Goal: Information Seeking & Learning: Learn about a topic

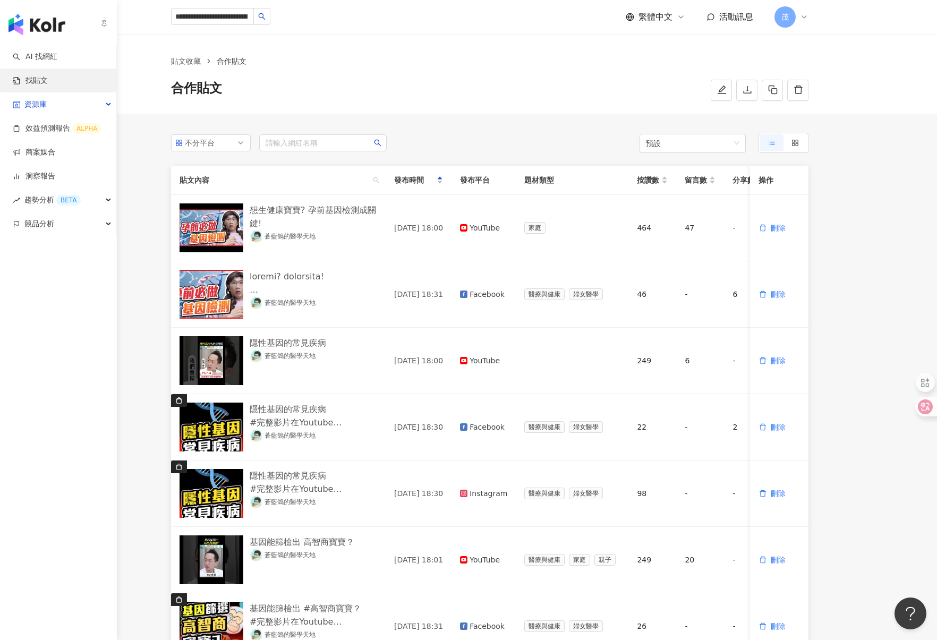
click at [37, 80] on link "找貼文" at bounding box center [30, 80] width 35 height 11
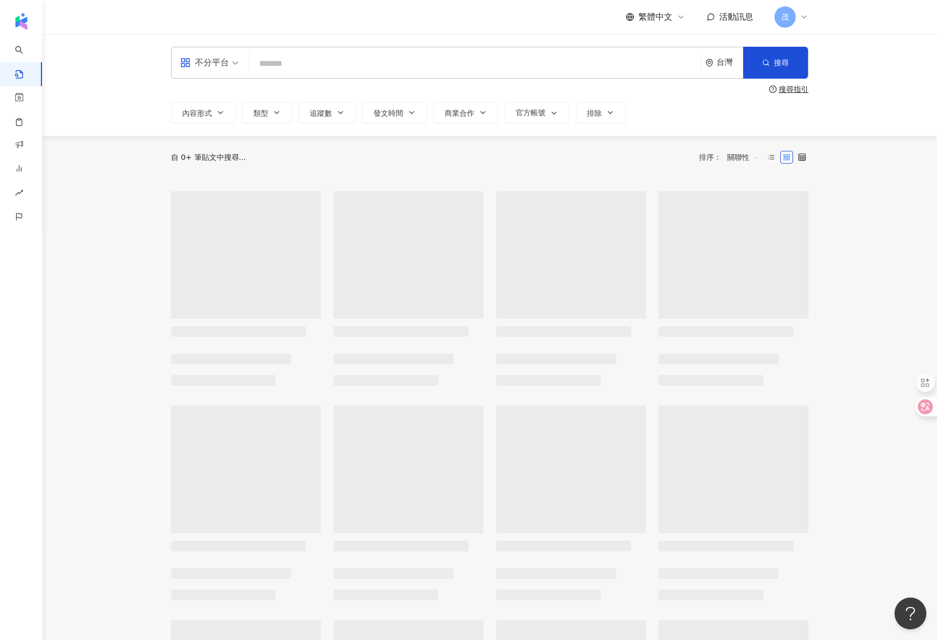
click at [297, 66] on input "search" at bounding box center [474, 63] width 443 height 23
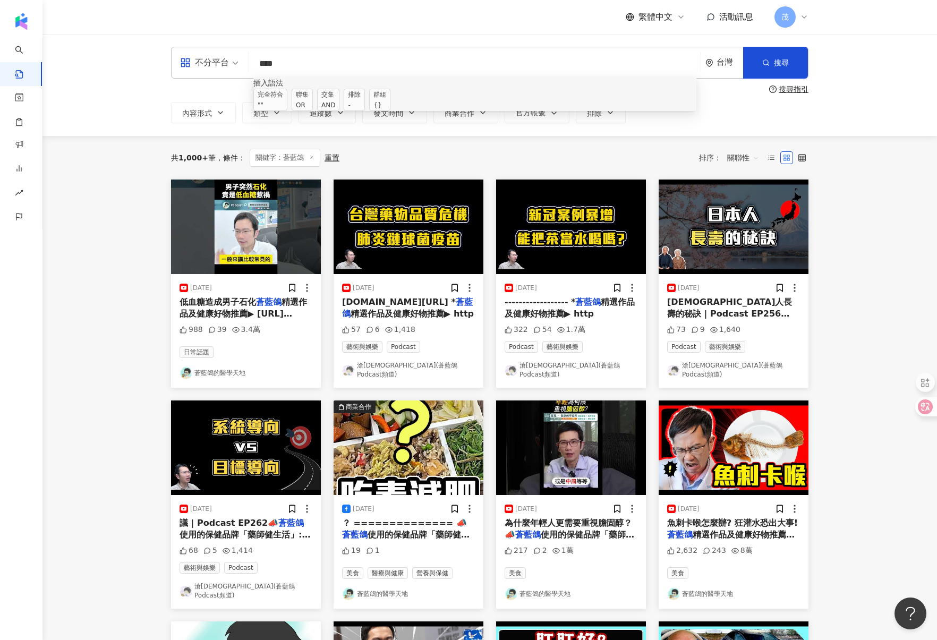
click at [339, 108] on span "交集 AND" at bounding box center [328, 100] width 22 height 22
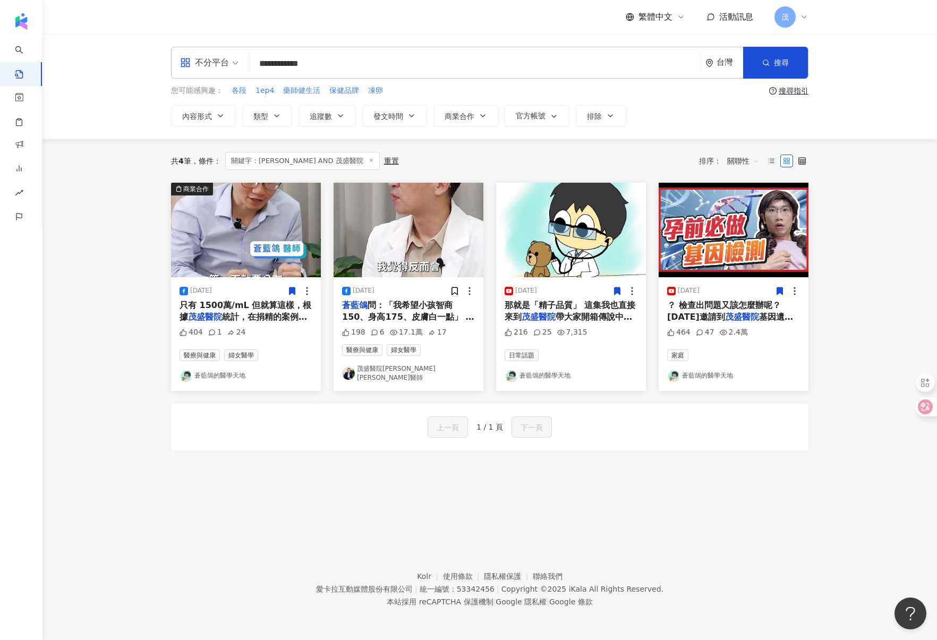
click at [419, 312] on div "蒼藍鴿 問：「我希望小孩智商150、身高175、皮膚白一點」 很多人都抱持這樣的期望，但在現代醫學中真的能實現嗎？ 🔬去年 蒼藍鴿 的醫學天地 來茂盛板橋生殖…" at bounding box center [408, 312] width 133 height 24
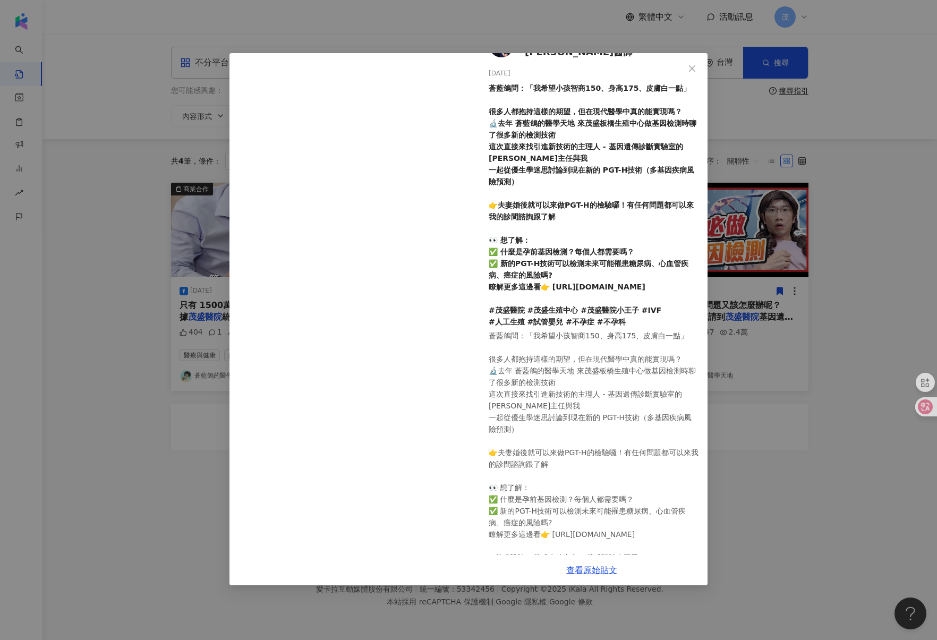
scroll to position [64, 0]
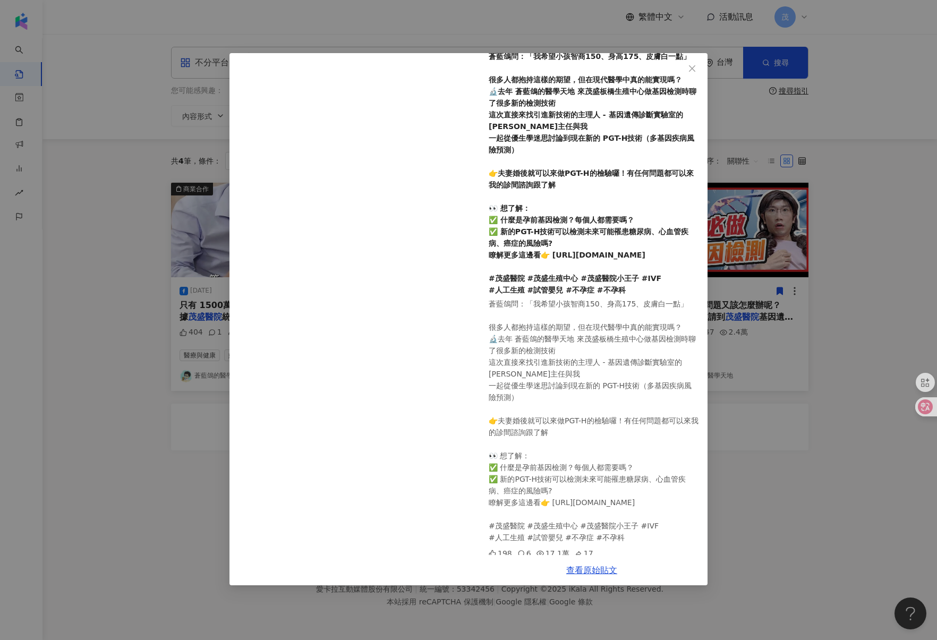
click at [125, 160] on div "茂盛醫院小王子 李俊逸醫師 2025/7/25 蒼藍鴿問：「我希望小孩智商150、身高175、皮膚白一點」 很多人都抱持這樣的期望，但在現代醫學中真的能實現嗎…" at bounding box center [468, 320] width 937 height 640
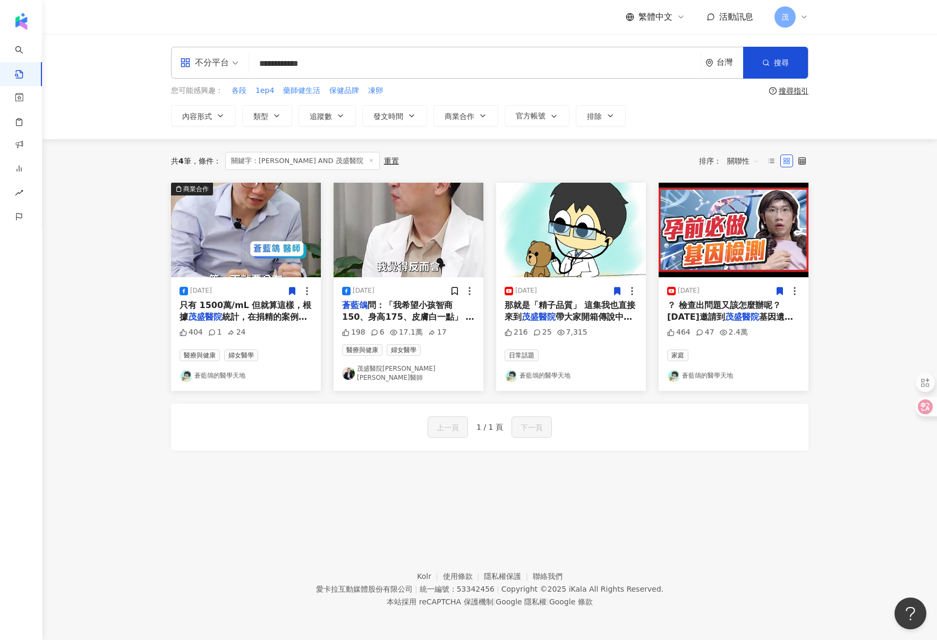
drag, startPoint x: 309, startPoint y: 64, endPoint x: 246, endPoint y: 63, distance: 62.7
click at [246, 63] on div "**********" at bounding box center [489, 63] width 637 height 32
type input "****"
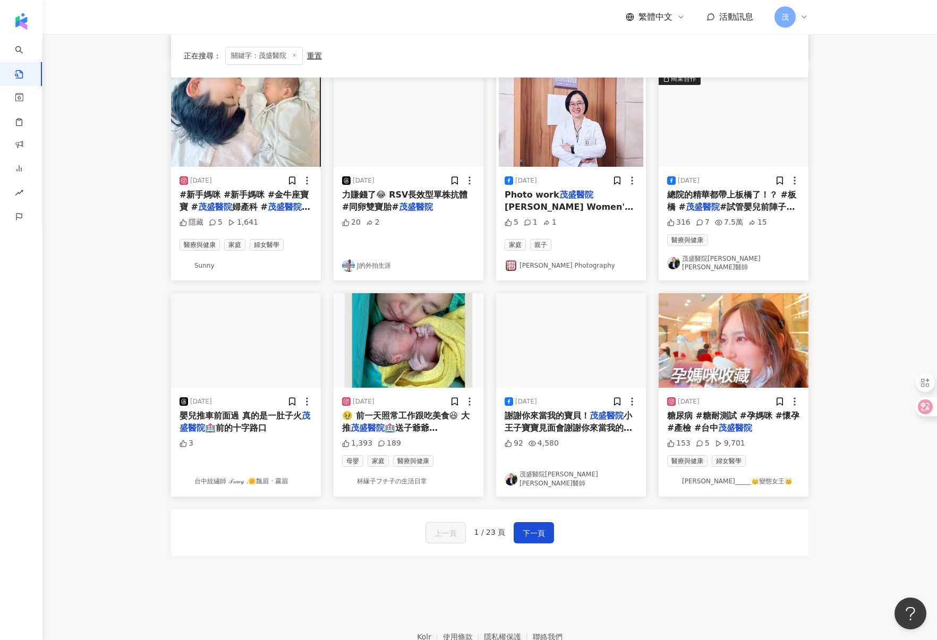
scroll to position [347, 0]
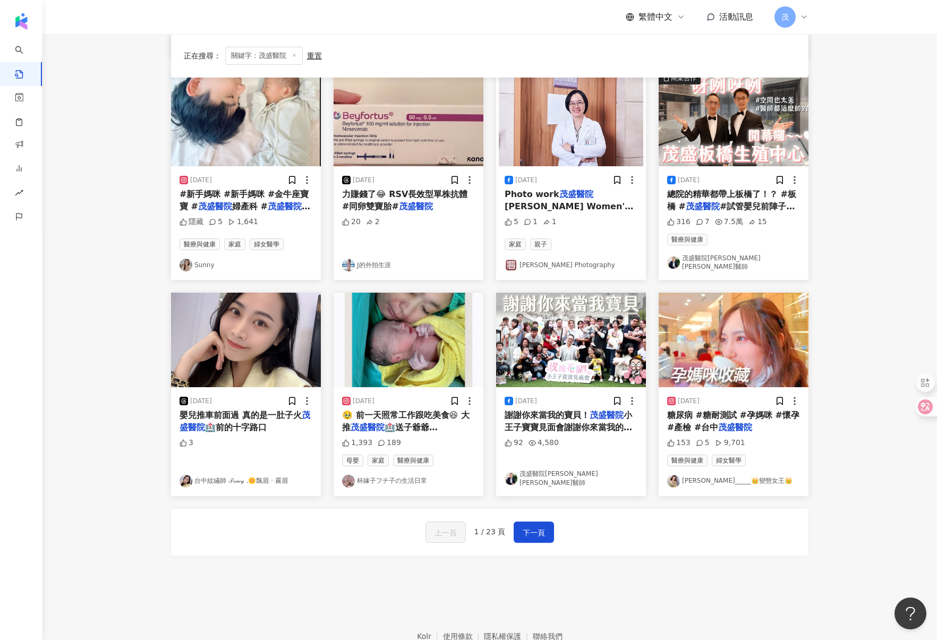
click at [222, 315] on img at bounding box center [246, 340] width 150 height 95
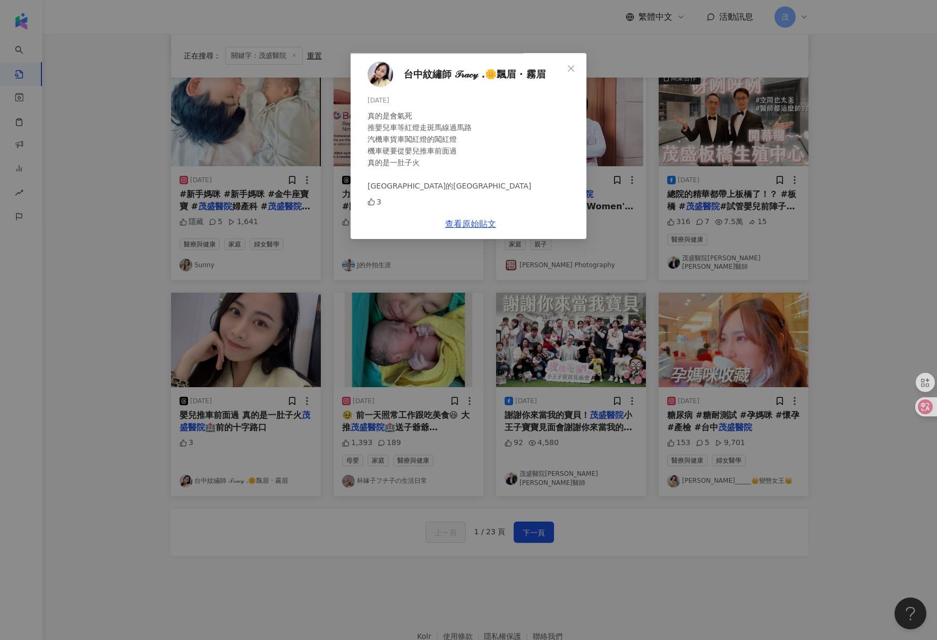
click at [793, 116] on div "台中紋繡師 𝒯𝓇𝒶𝒸𝓎 .🌼飄眉 · 霧眉 2024/12/18 真的是會氣死 推嬰兒車等紅燈走斑馬線過馬路 汽機車貨車闖紅燈的闖紅燈 機車硬要從嬰兒推車前面…" at bounding box center [468, 320] width 937 height 640
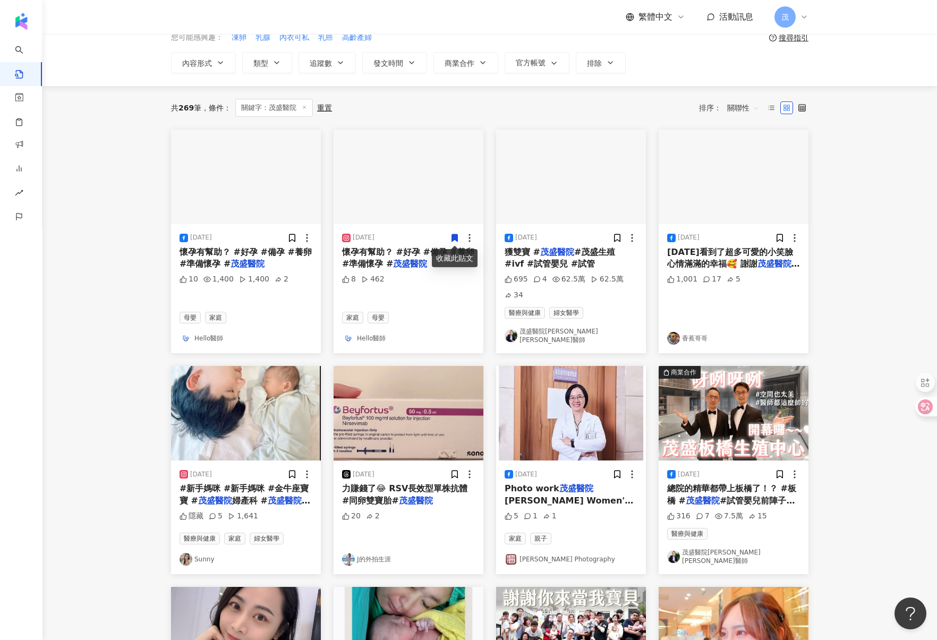
scroll to position [0, 0]
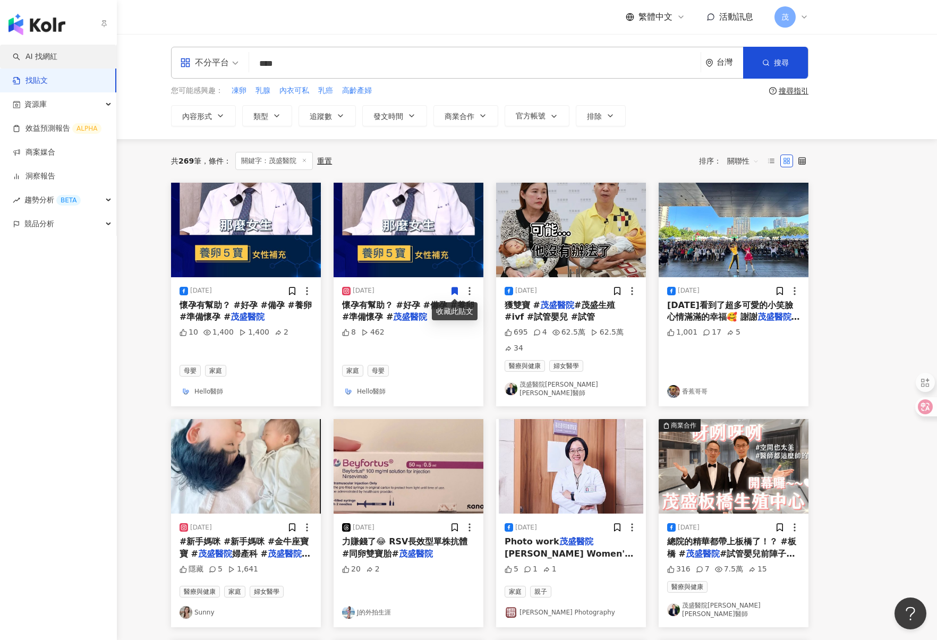
click at [37, 61] on link "AI 找網紅" at bounding box center [35, 57] width 45 height 11
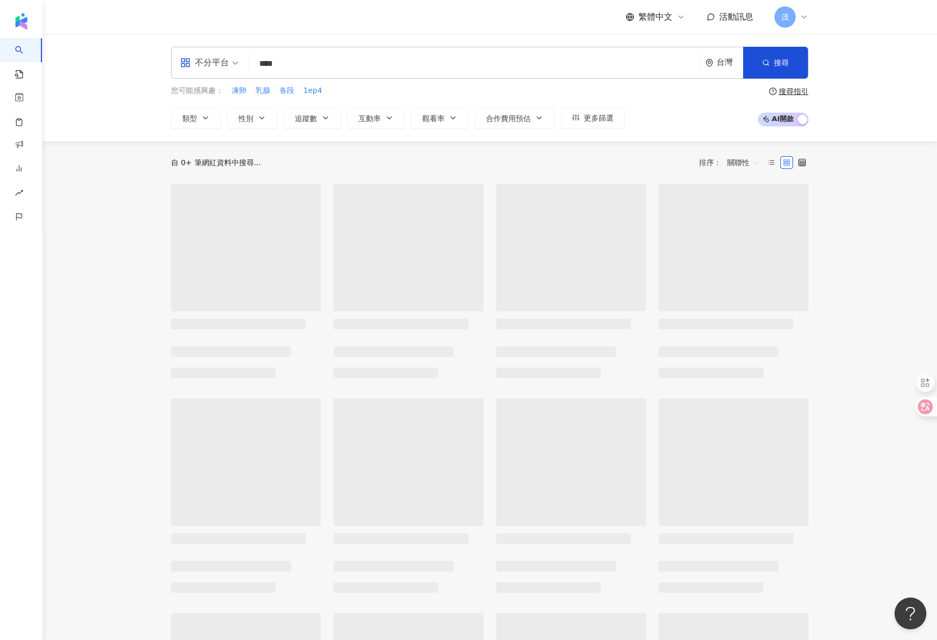
type input "****"
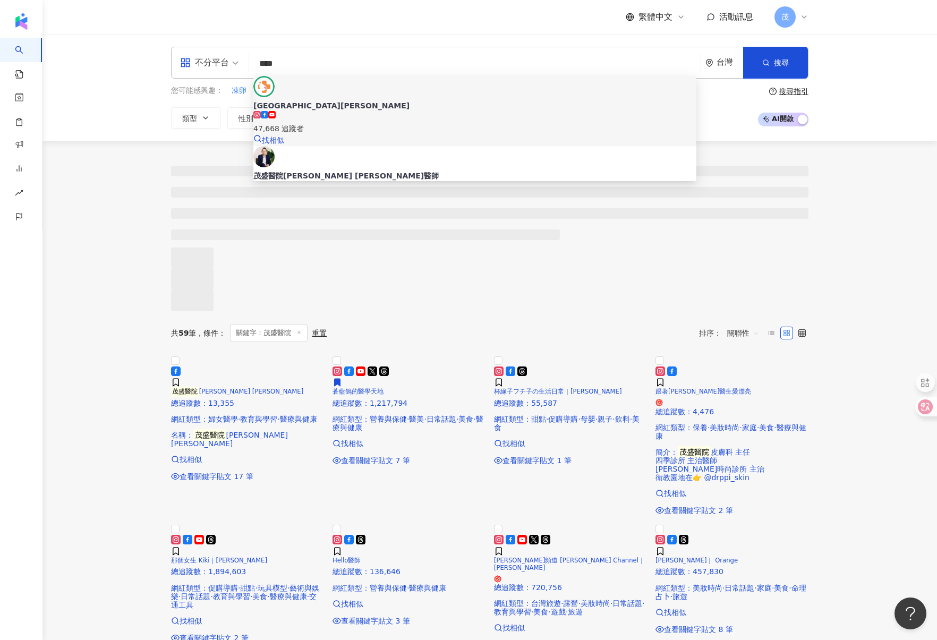
click at [412, 111] on div "47,668 追蹤者" at bounding box center [474, 122] width 443 height 23
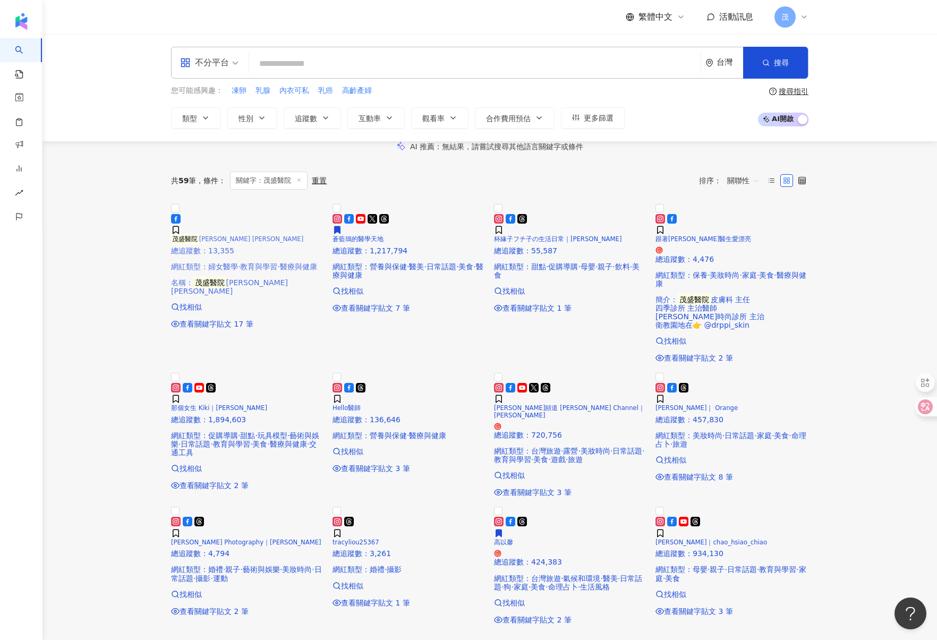
click at [171, 211] on img at bounding box center [171, 211] width 0 height 0
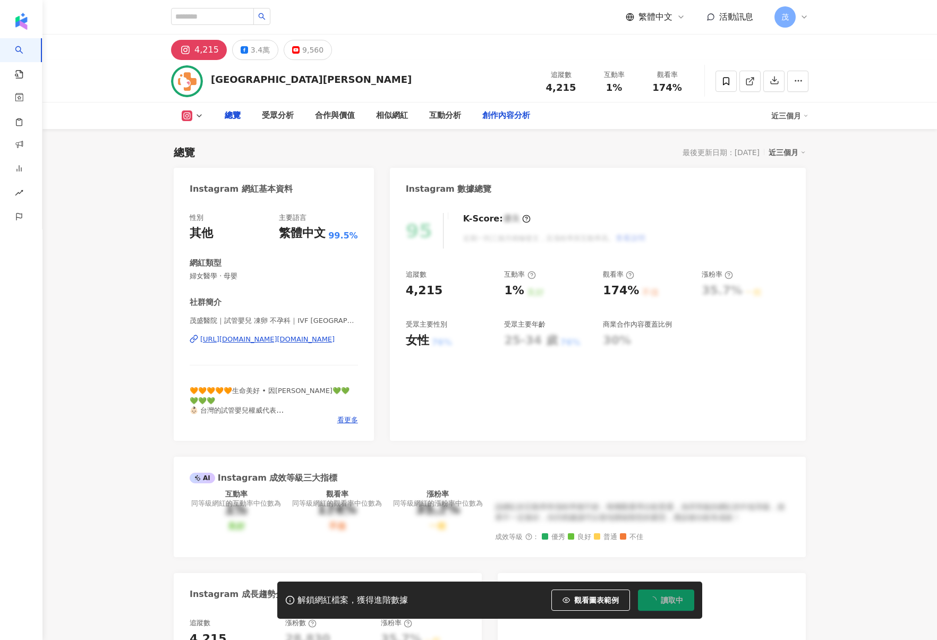
click at [515, 112] on div "創作內容分析" at bounding box center [506, 115] width 48 height 13
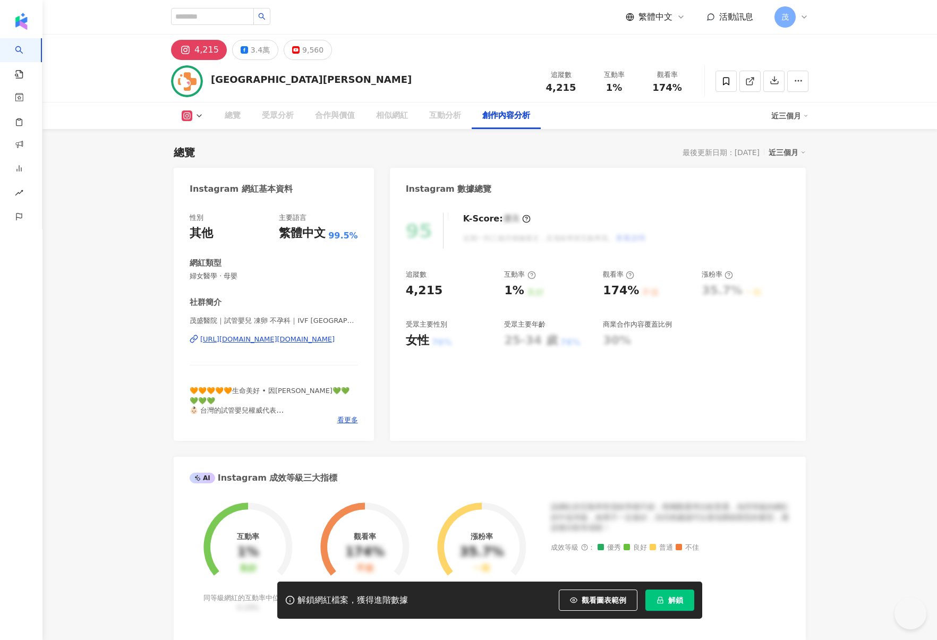
click at [671, 599] on span "解鎖" at bounding box center [675, 600] width 15 height 8
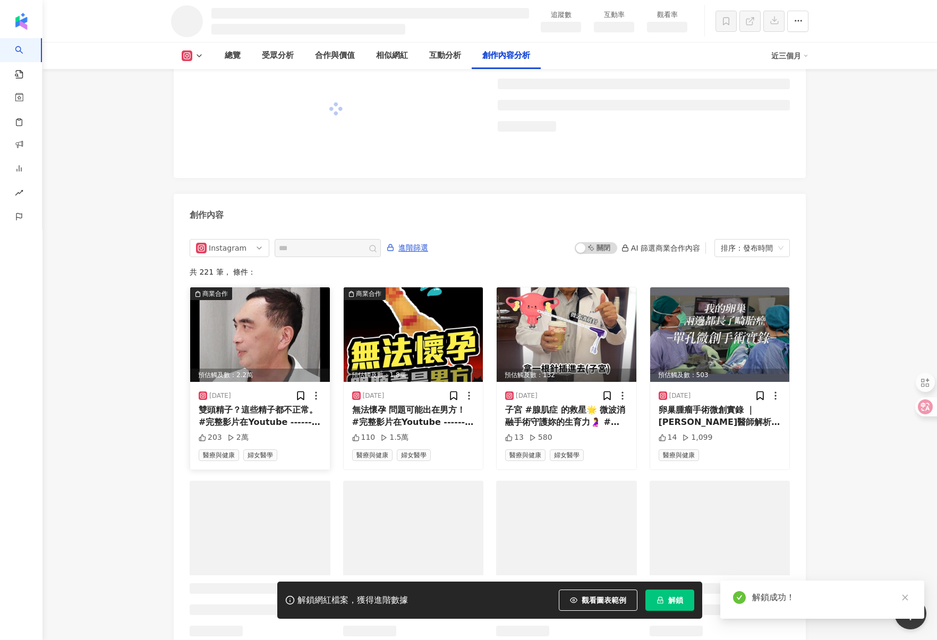
scroll to position [2692, 0]
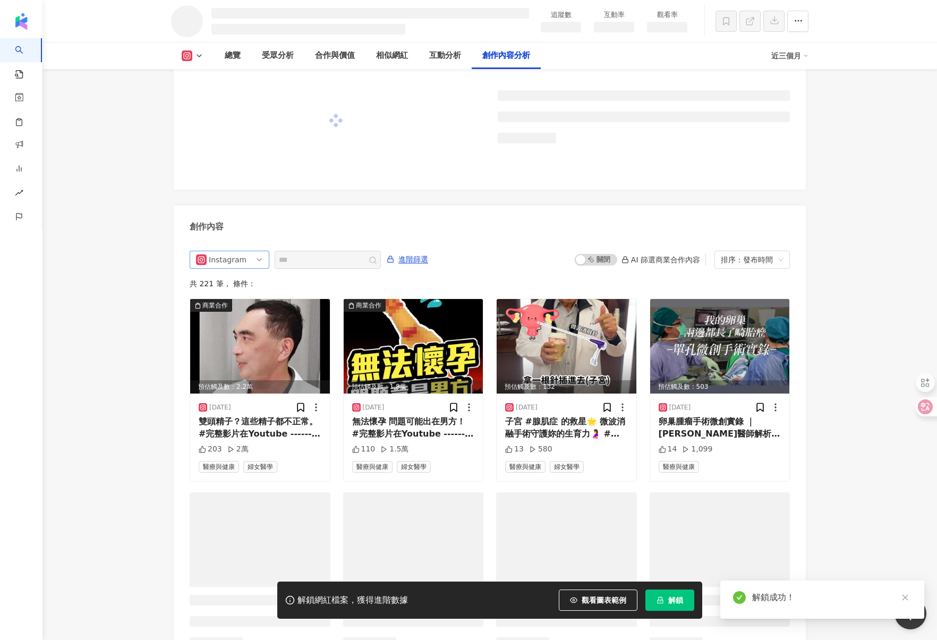
click at [250, 257] on span "Instagram" at bounding box center [229, 259] width 67 height 17
click at [239, 282] on div "不分平台" at bounding box center [228, 282] width 35 height 12
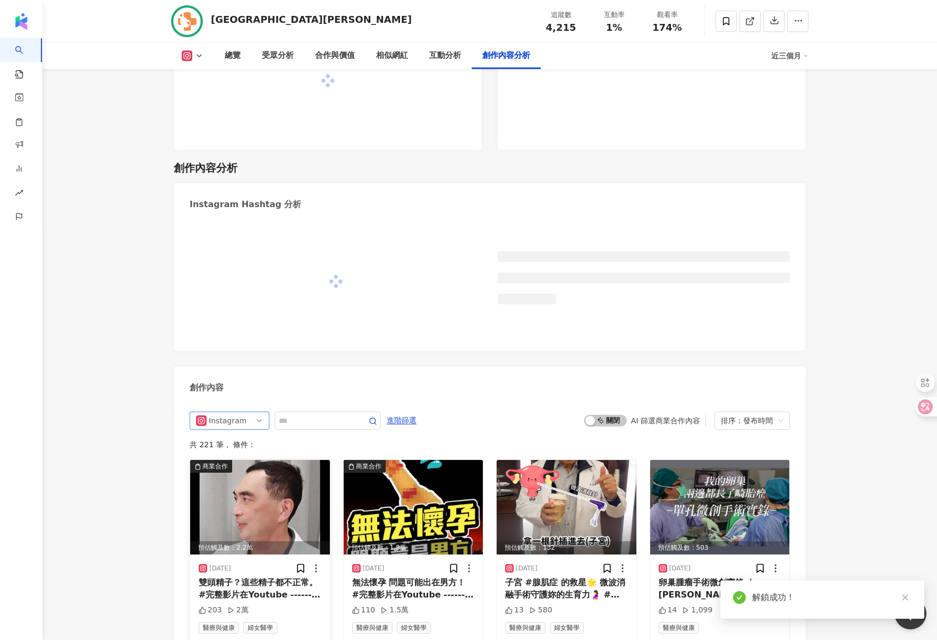
scroll to position [2828, 0]
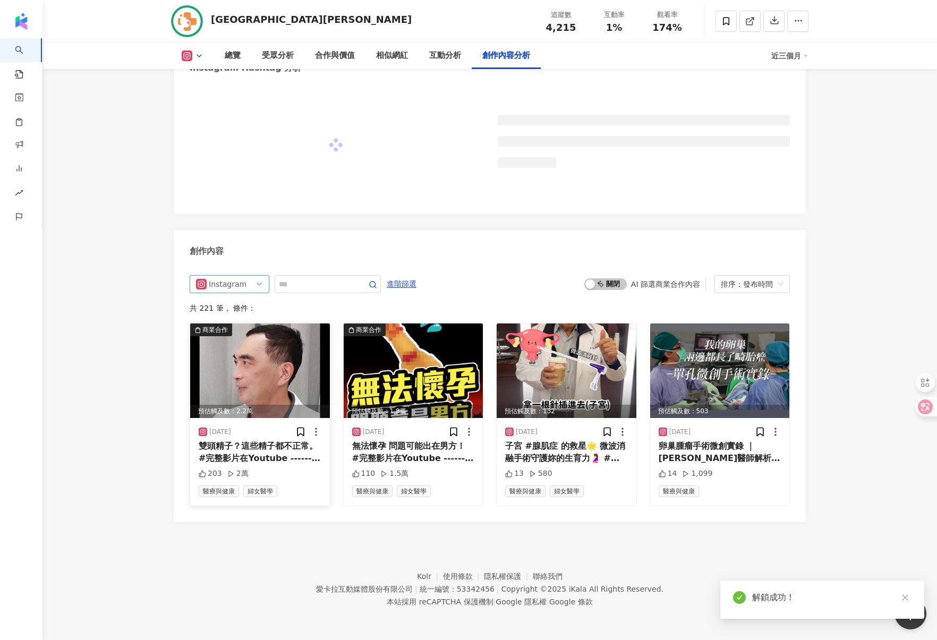
click at [260, 369] on div "ig Instagram all ig 不分平台 Instagram Facebook YouTube 進階篩選 啟動 關閉 AI 篩選商業合作內容 排序：發…" at bounding box center [490, 393] width 632 height 257
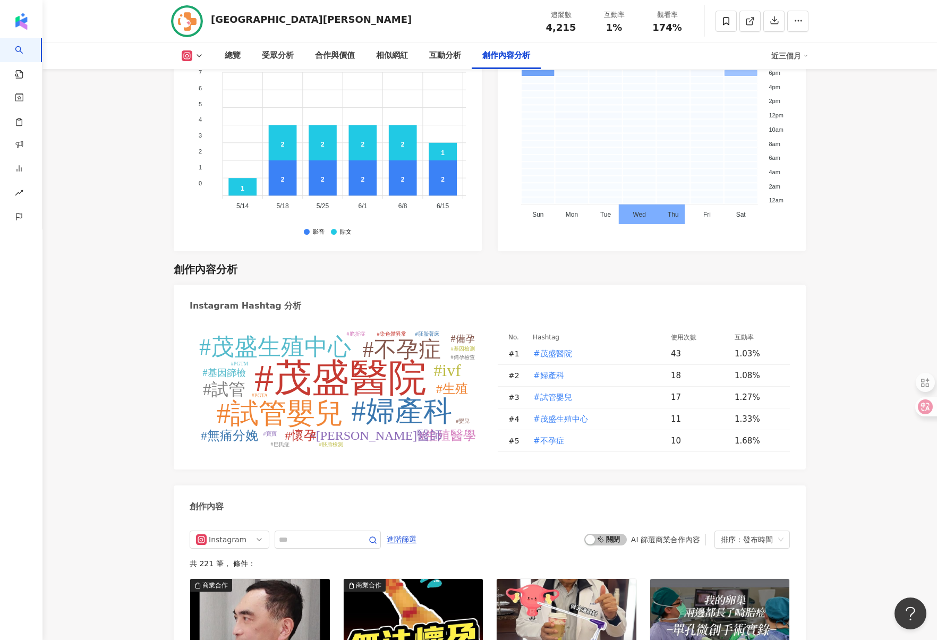
scroll to position [2993, 0]
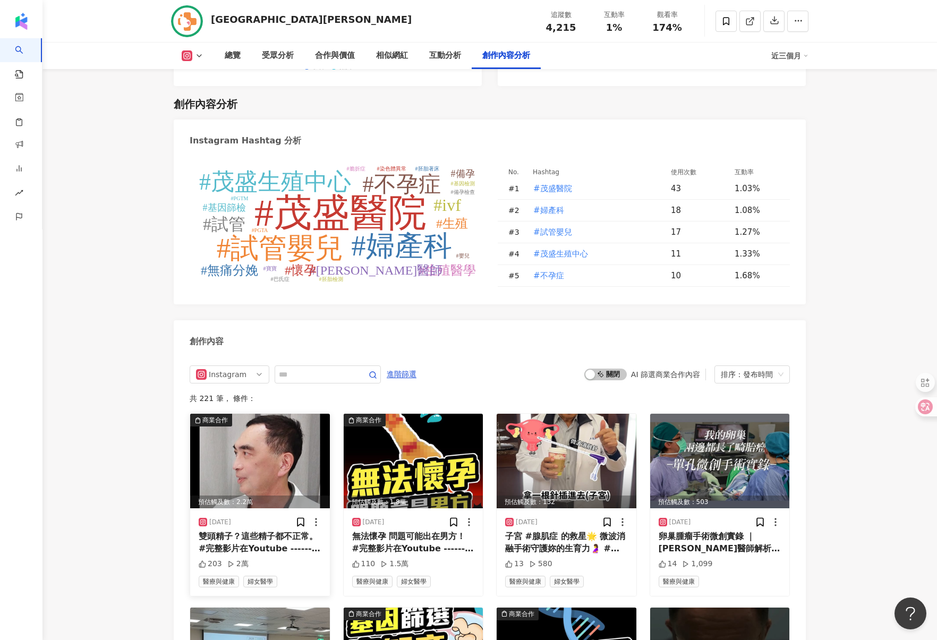
click at [280, 531] on div "雙頭精子？這些精子都不正常。 #完整影片在Youtube ------------------ 📣 蒼藍鴿使用的保健品牌「藥師健生活」: 📌 輸入優惠碼「bl…" at bounding box center [260, 543] width 123 height 24
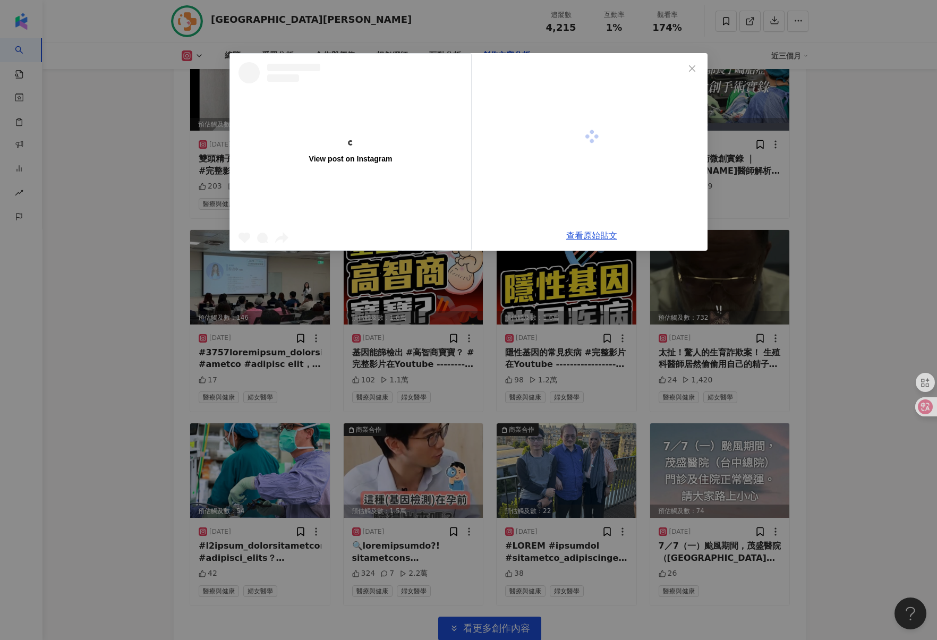
scroll to position [3019, 0]
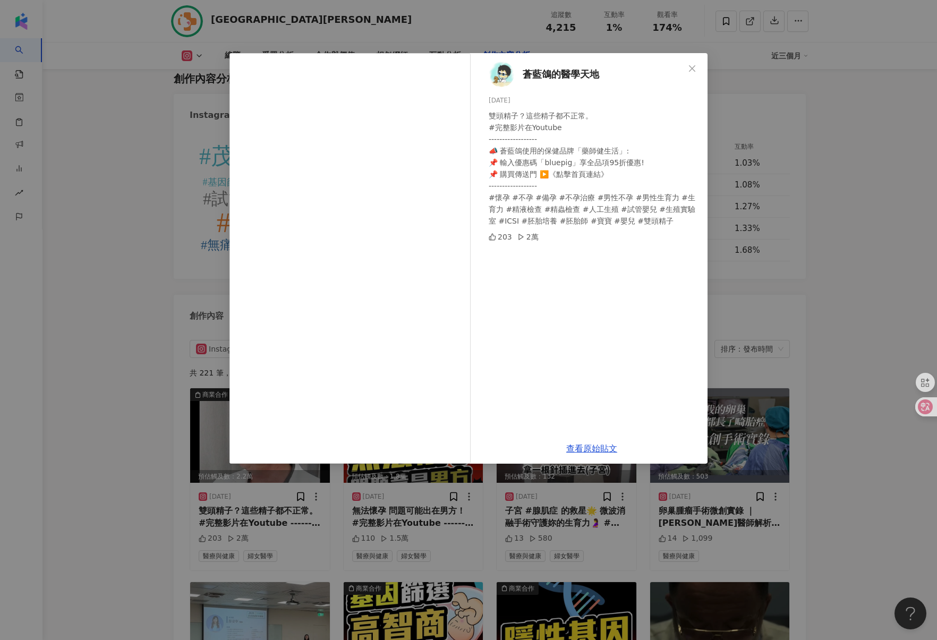
click at [150, 341] on div "蒼藍鴿的醫學天地 [DATE] 雙頭精子？這些精子都不正常。 #完整影片在Youtube ------------------ 📣 蒼藍鴿使用的保健品牌「藥師…" at bounding box center [468, 320] width 937 height 640
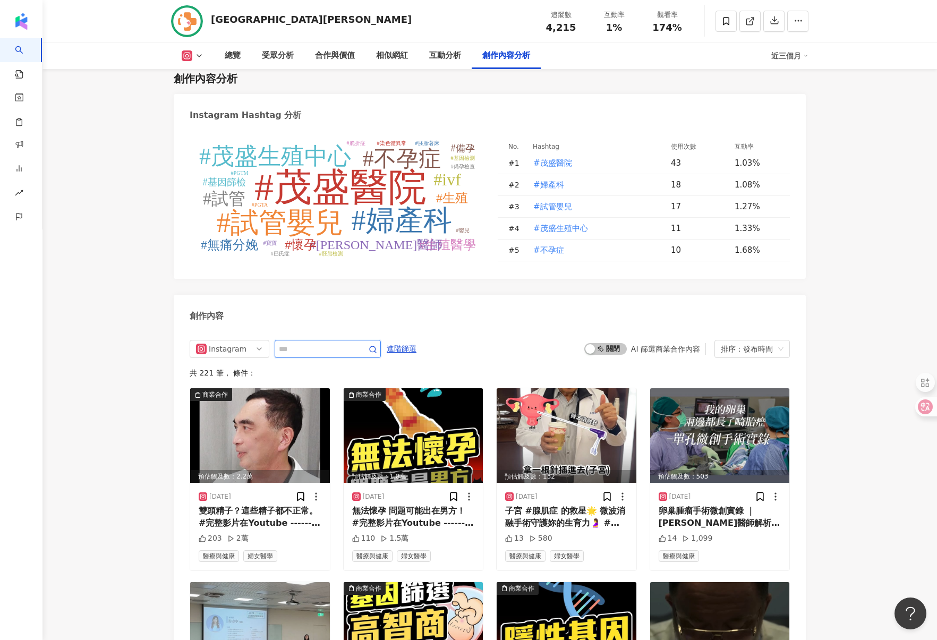
click at [310, 355] on input "text" at bounding box center [316, 349] width 74 height 13
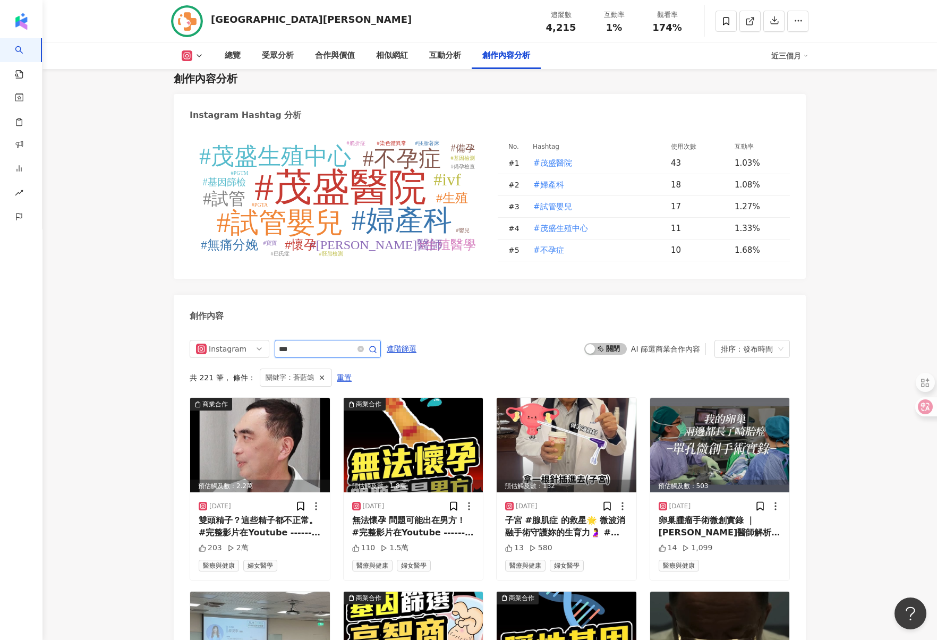
scroll to position [3253, 0]
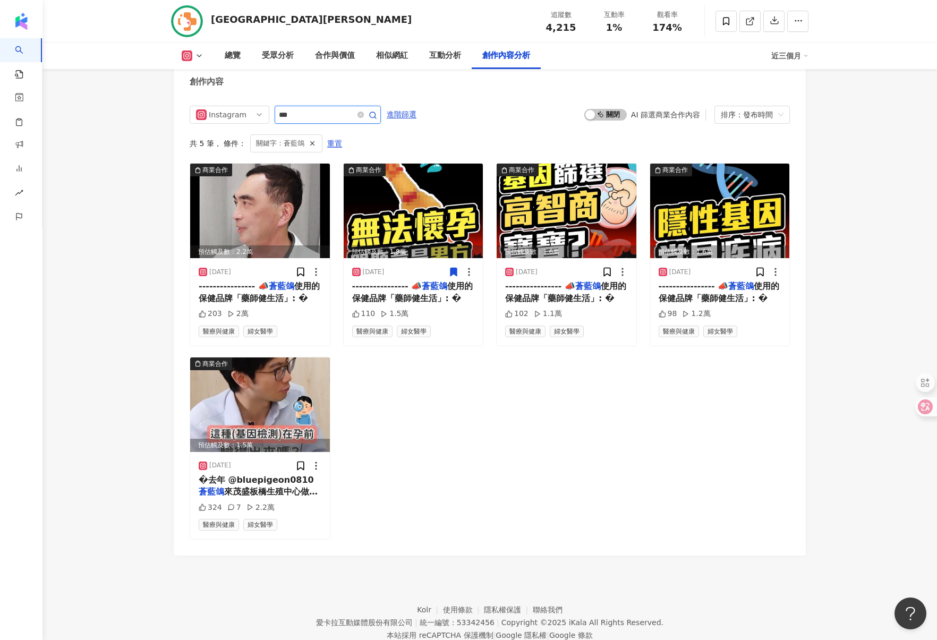
click at [316, 121] on input "***" at bounding box center [316, 114] width 74 height 13
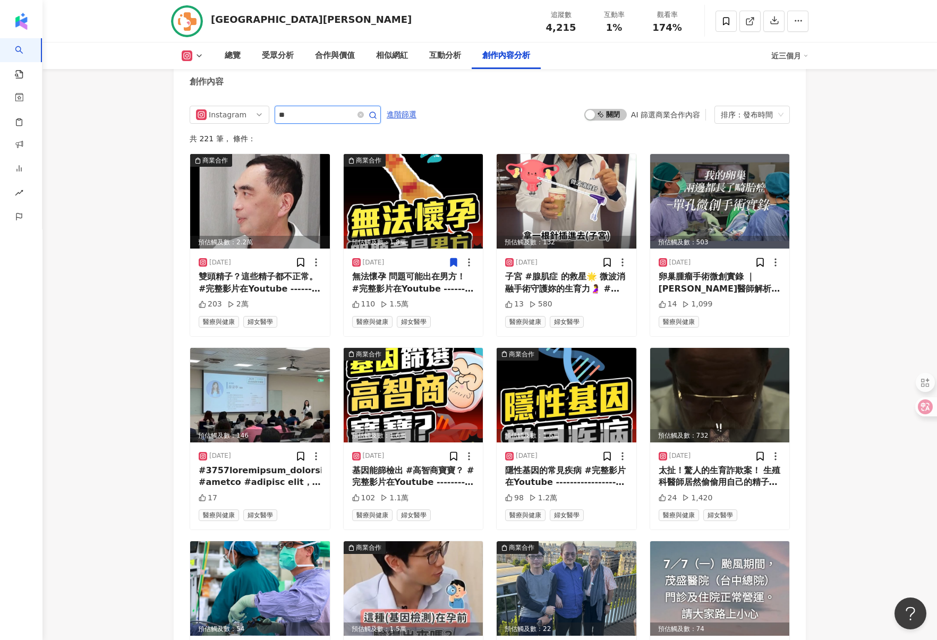
type input "*"
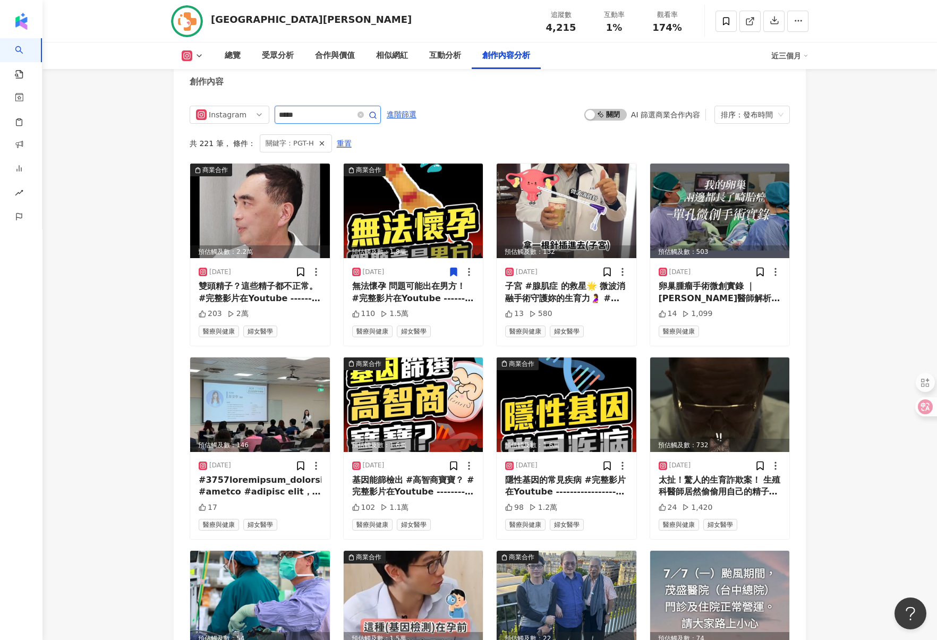
scroll to position [3101, 0]
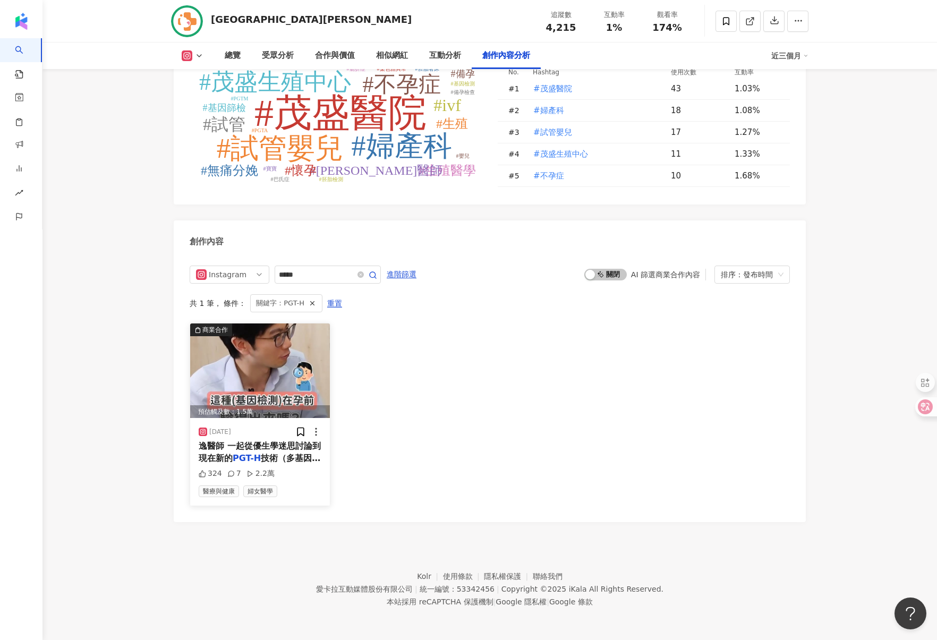
click at [275, 381] on img at bounding box center [260, 371] width 140 height 95
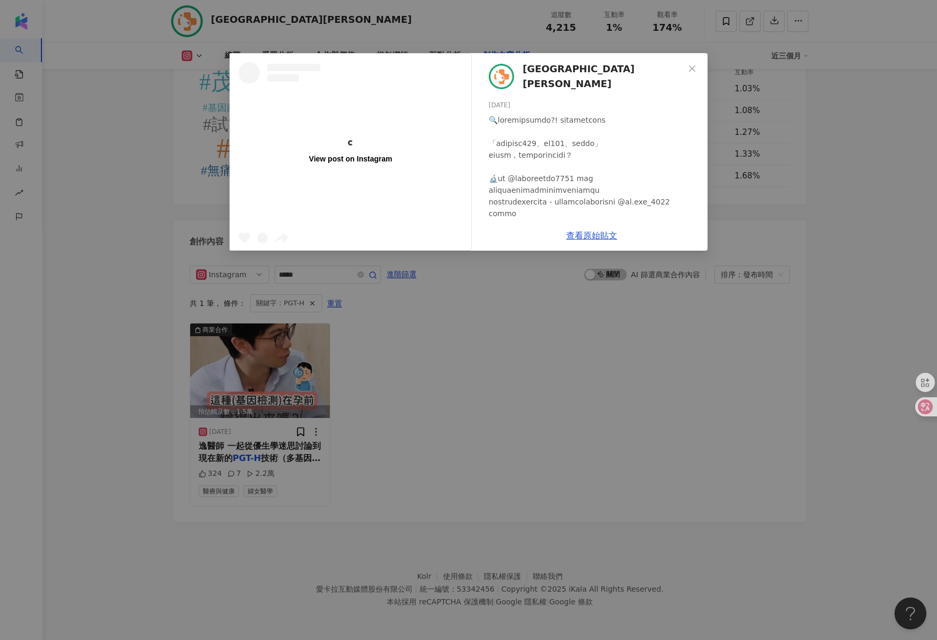
click at [404, 410] on div "View post on Instagram [GEOGRAPHIC_DATA][PERSON_NAME] [DATE] 324 7 2.2萬 查看原始貼文" at bounding box center [468, 320] width 937 height 640
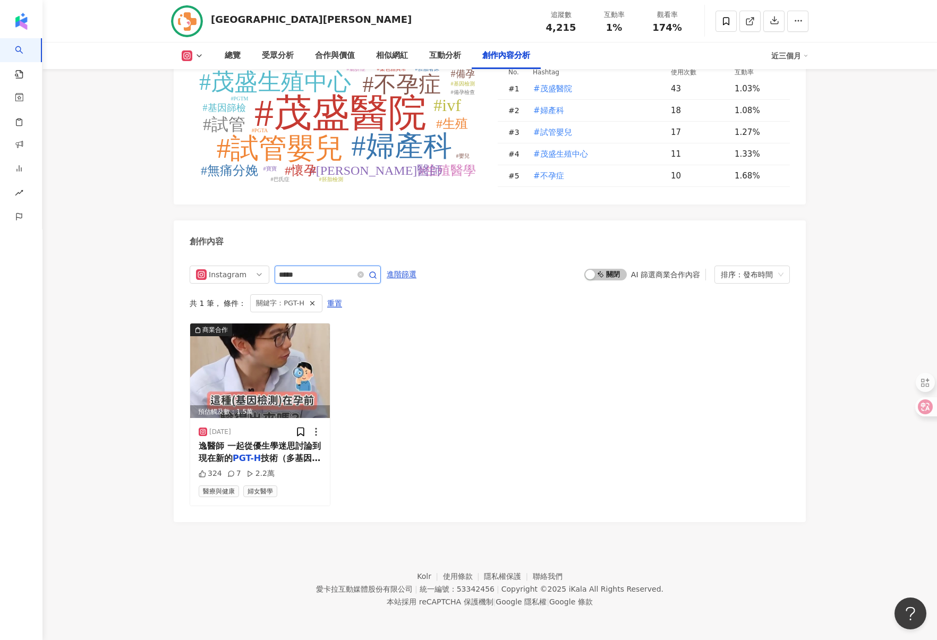
click at [308, 276] on input "*****" at bounding box center [316, 274] width 74 height 13
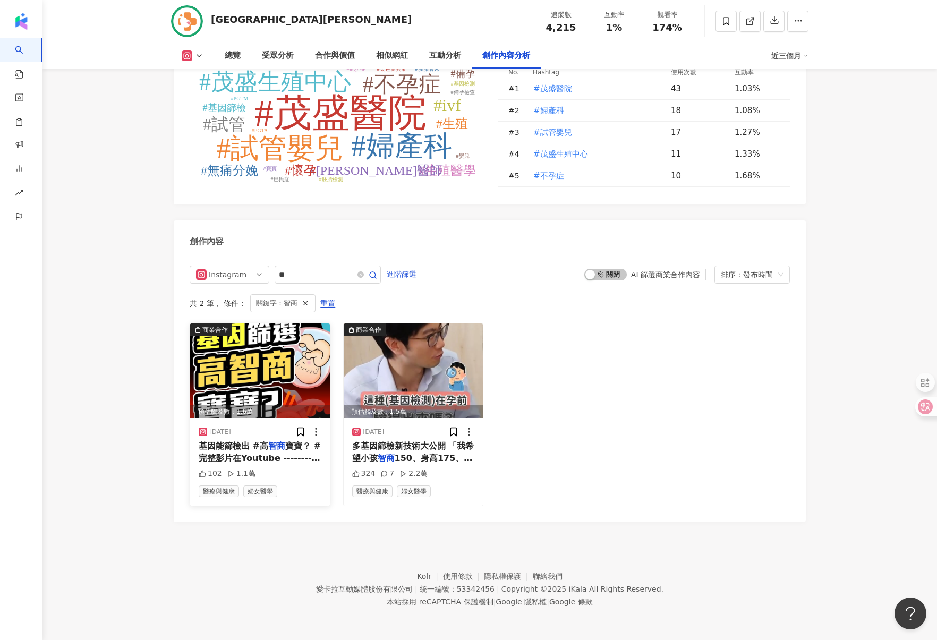
click at [235, 343] on img at bounding box center [260, 371] width 140 height 95
click at [399, 368] on img at bounding box center [414, 371] width 140 height 95
click at [245, 274] on span "Instagram" at bounding box center [229, 274] width 67 height 17
click at [237, 291] on div "不分平台" at bounding box center [229, 297] width 75 height 18
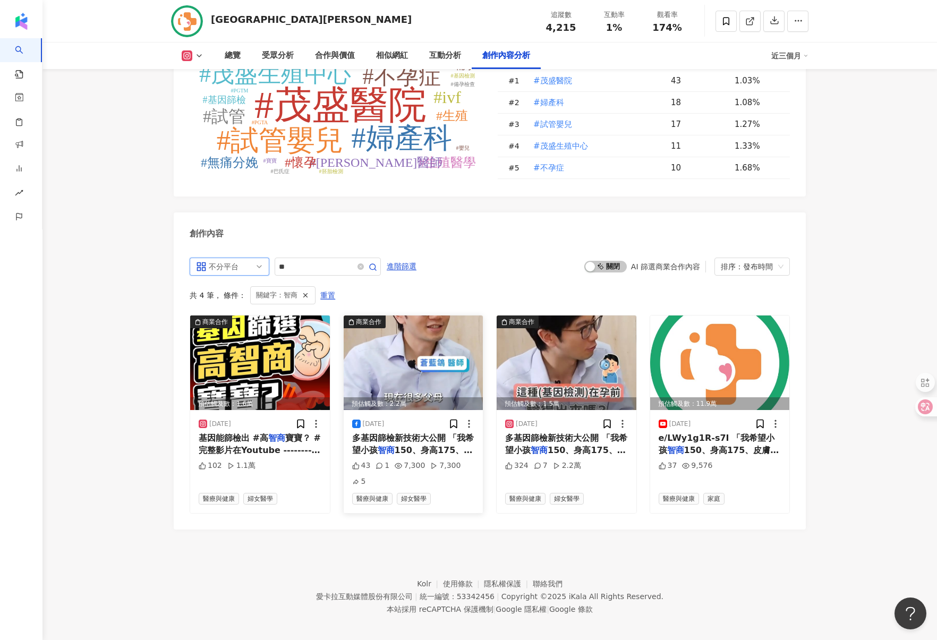
click at [421, 369] on img at bounding box center [414, 363] width 140 height 95
click at [428, 375] on img at bounding box center [414, 363] width 140 height 95
click at [730, 371] on img at bounding box center [720, 363] width 140 height 95
click at [312, 273] on input "**" at bounding box center [316, 266] width 74 height 13
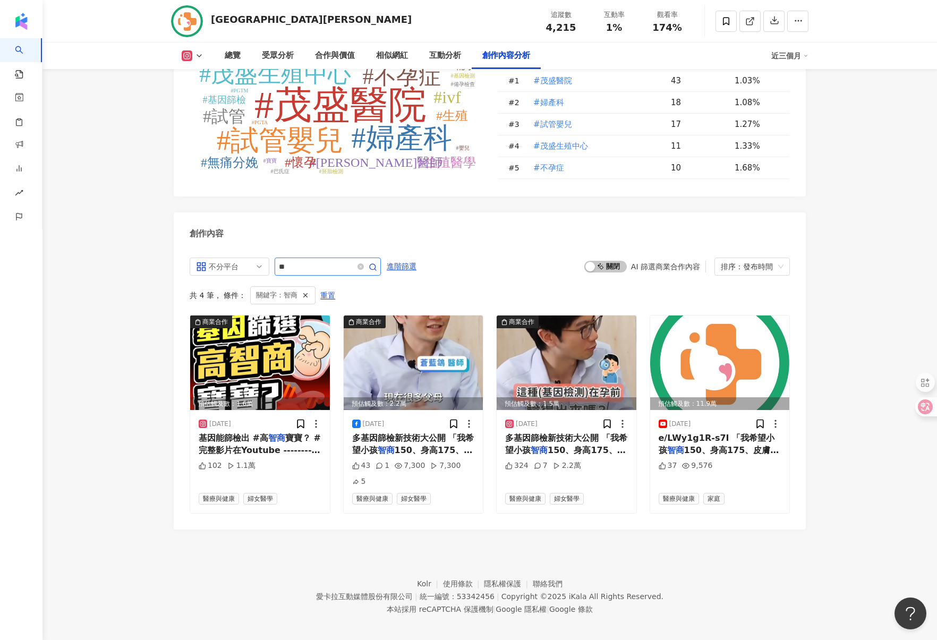
click at [312, 273] on input "**" at bounding box center [316, 266] width 74 height 13
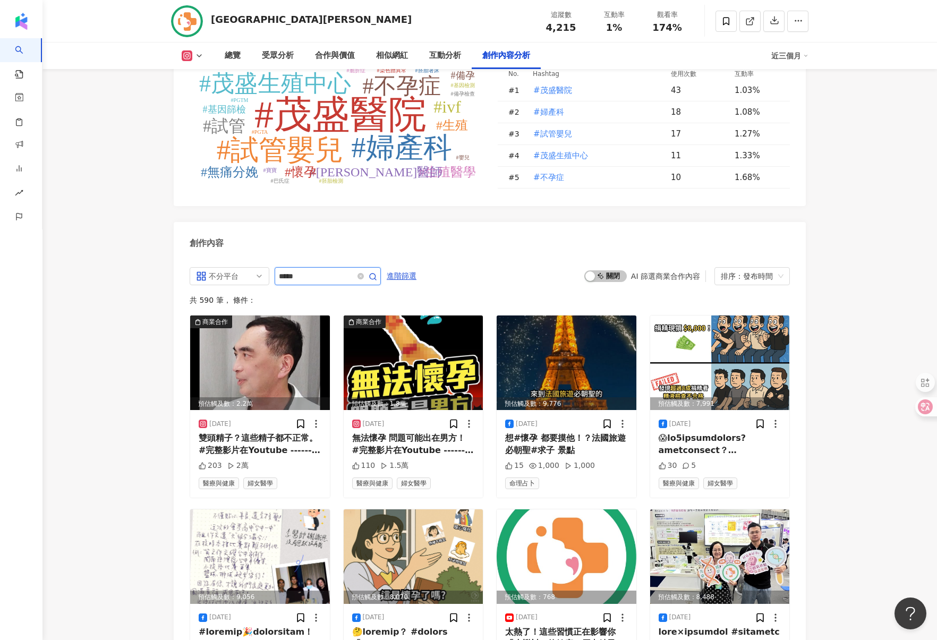
scroll to position [3101, 0]
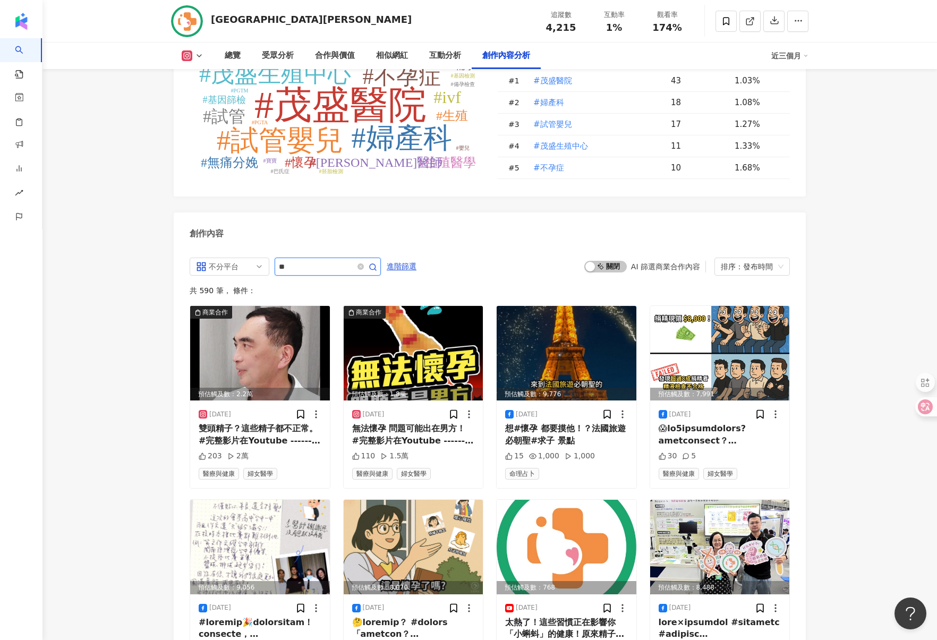
type input "*"
type input "*****"
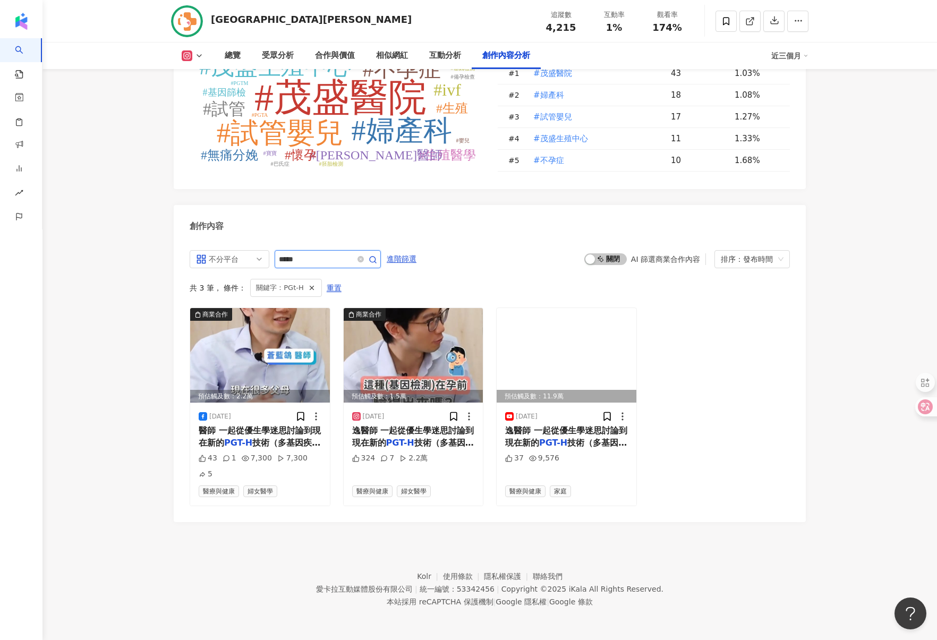
scroll to position [3101, 0]
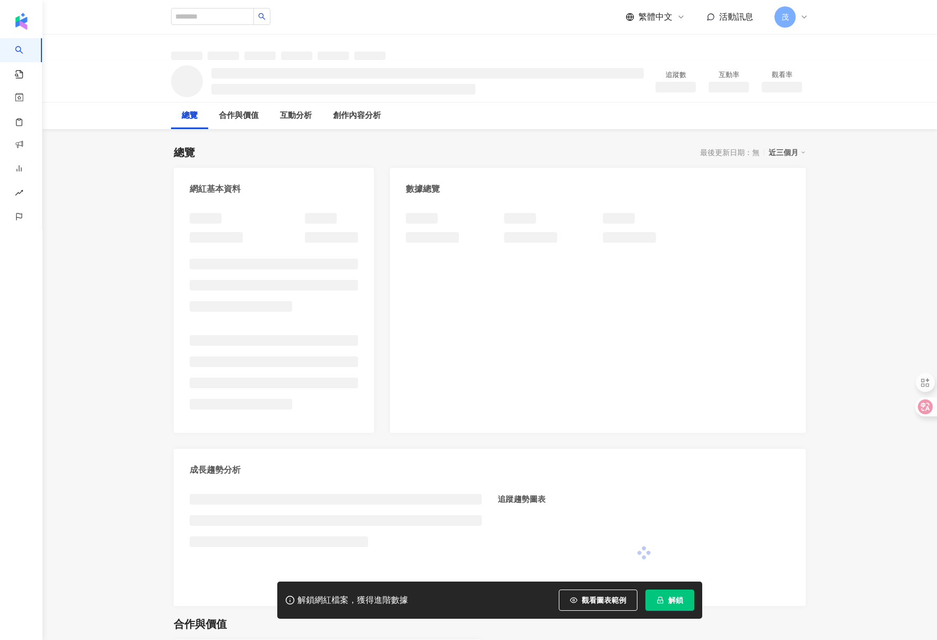
click at [684, 595] on button "解鎖" at bounding box center [669, 600] width 49 height 21
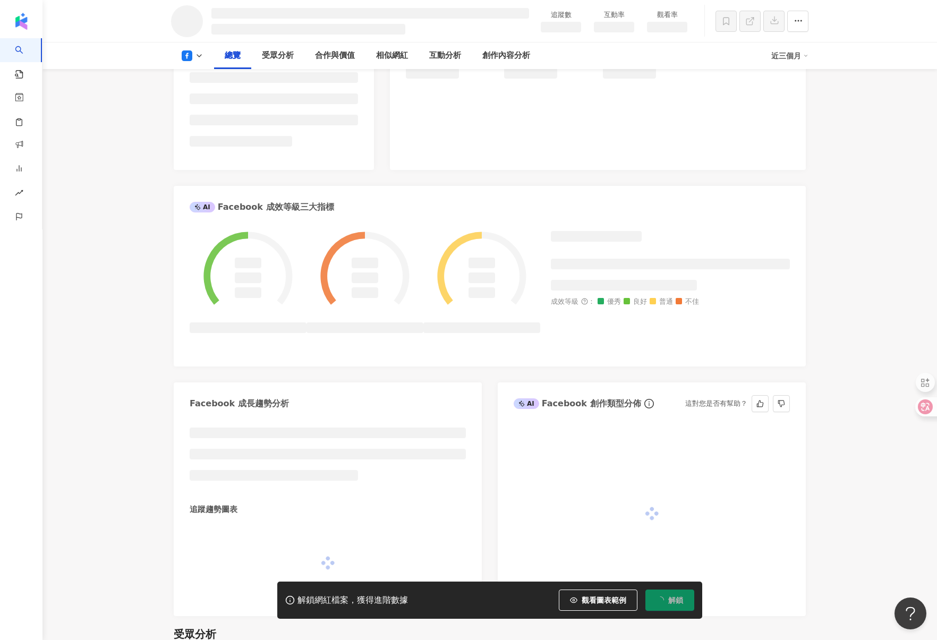
scroll to position [264, 0]
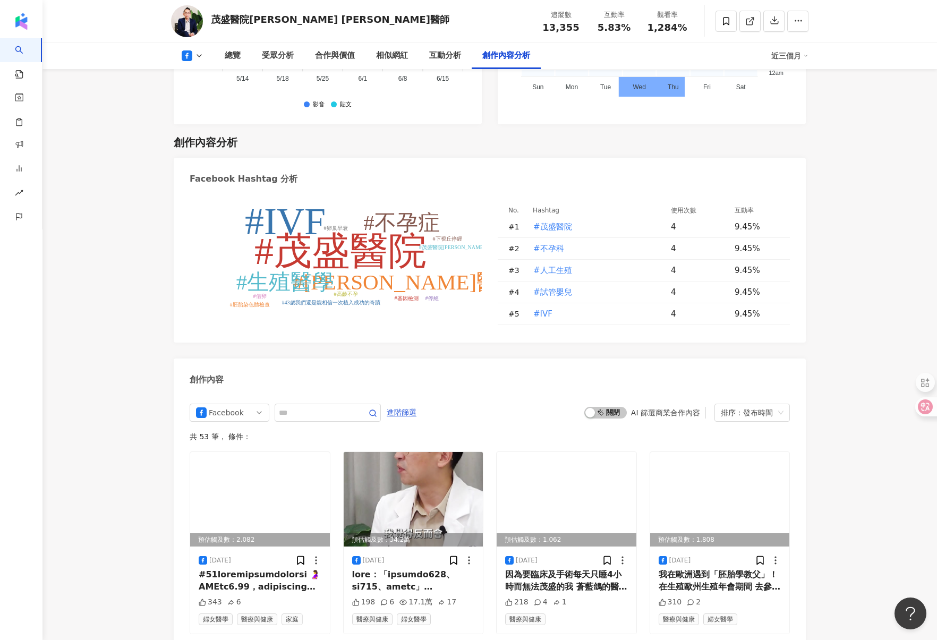
scroll to position [2783, 0]
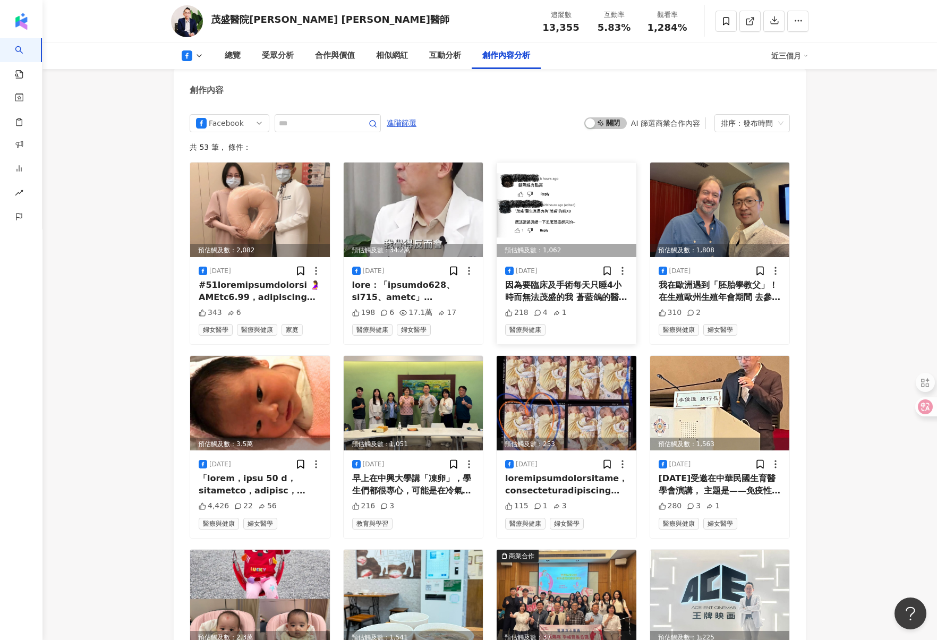
click at [568, 188] on img at bounding box center [567, 210] width 140 height 95
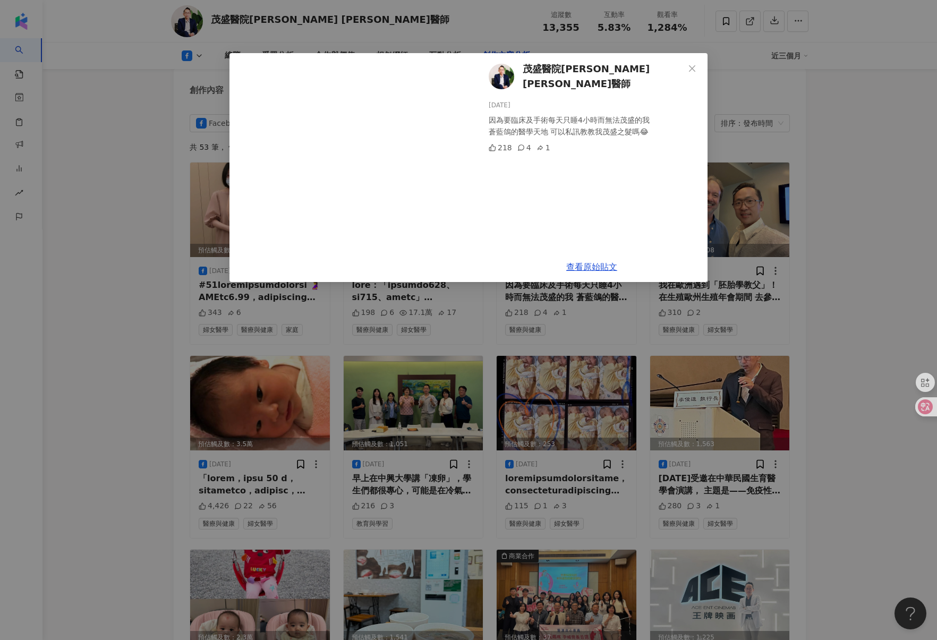
click at [172, 209] on div "茂盛醫院小王子 李俊逸醫師 2025/7/8 因為要臨床及手術每天只睡4小時而無法茂盛的我 蒼藍鴿的醫學天地 可以私訊教教我茂盛之髮嗎😂 218 4 1 查看…" at bounding box center [468, 320] width 937 height 640
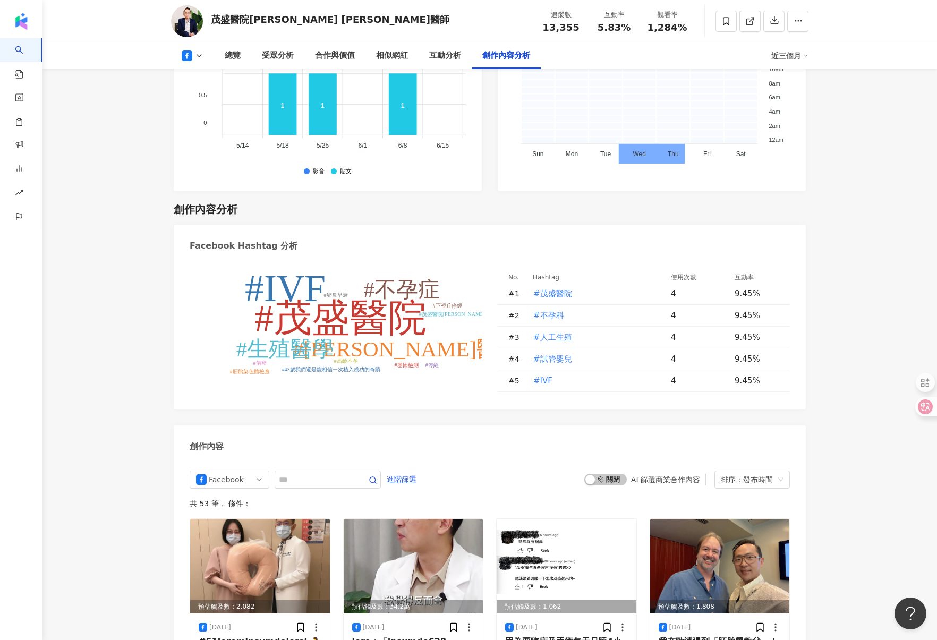
scroll to position [2570, 0]
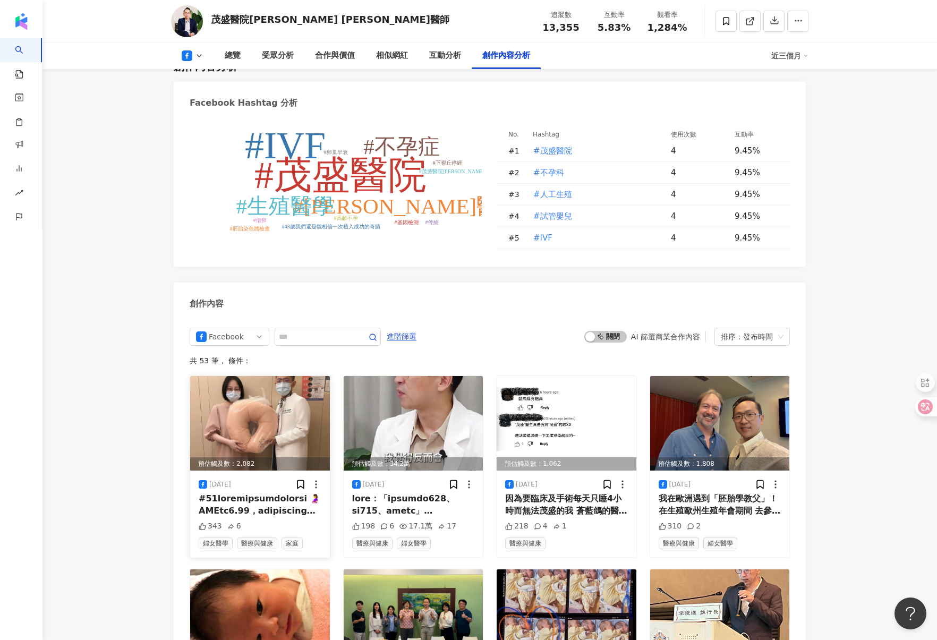
click at [246, 403] on img at bounding box center [260, 423] width 140 height 95
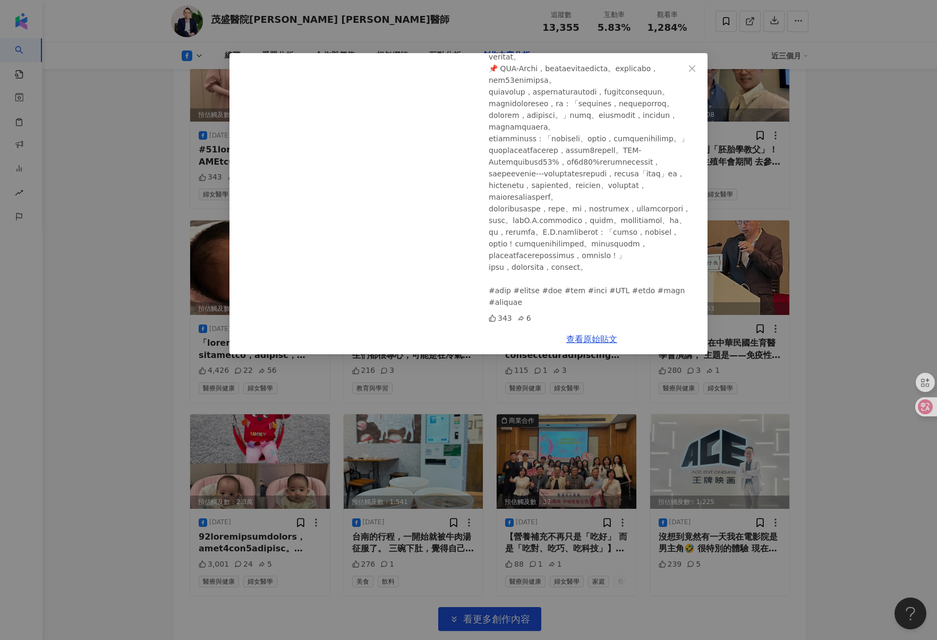
scroll to position [3031, 0]
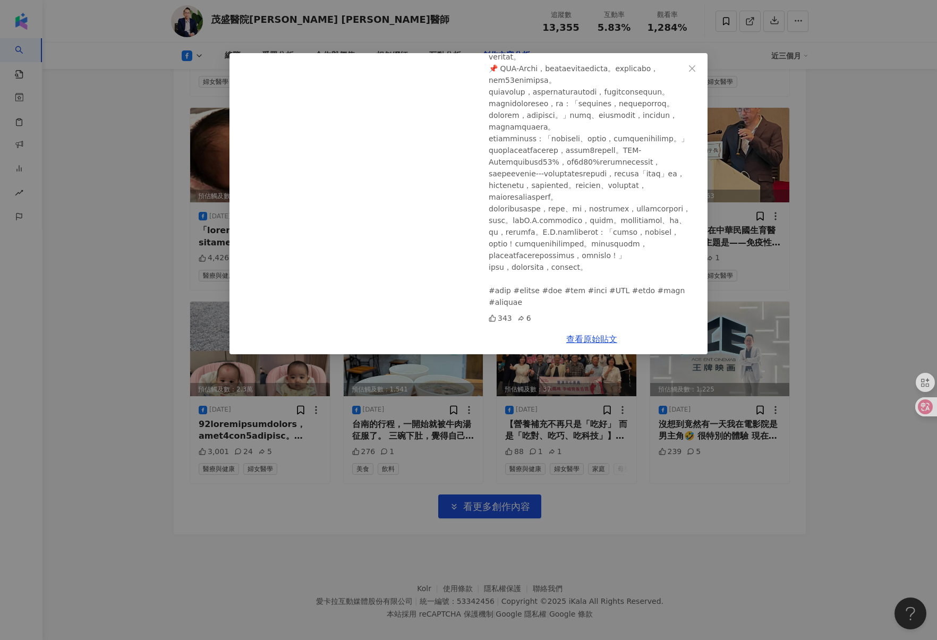
click at [470, 448] on div "茂盛醫院小王子 李俊逸醫師 2025/7/31 343 6 查看原始貼文" at bounding box center [468, 320] width 937 height 640
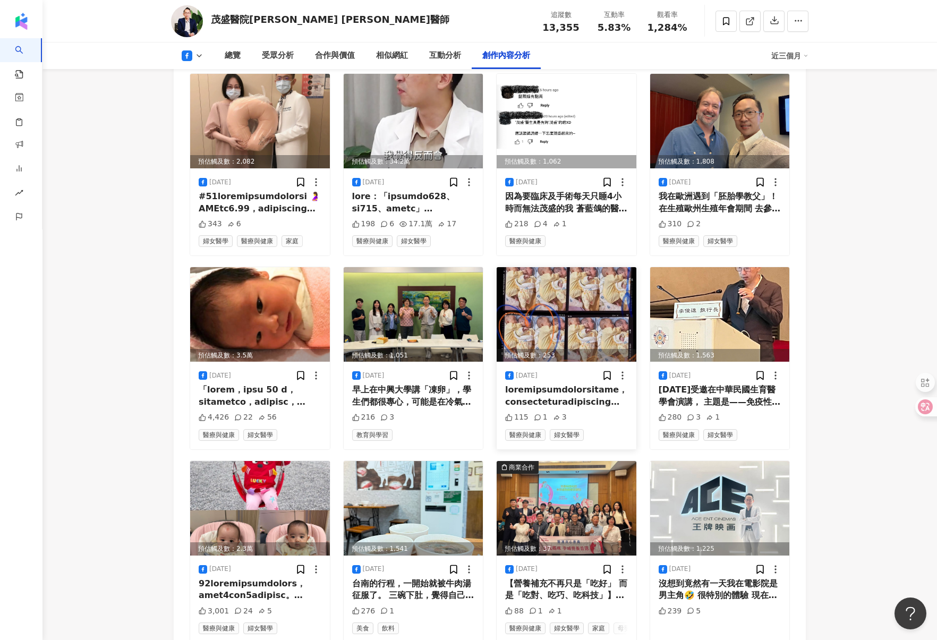
scroll to position [2871, 0]
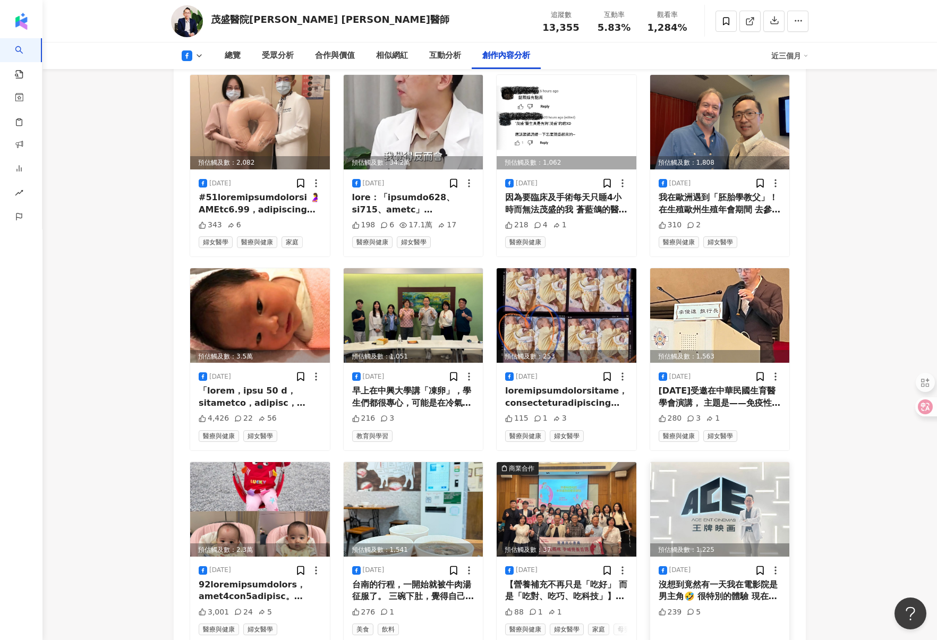
click at [692, 494] on img at bounding box center [720, 509] width 140 height 95
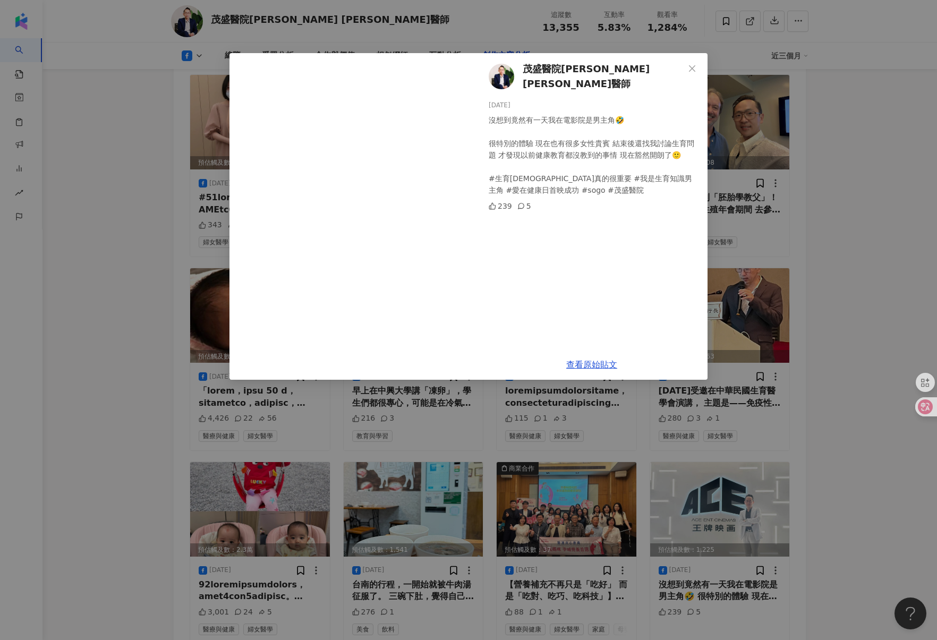
click at [517, 500] on div "茂盛醫院小王子 李俊逸醫師 2025/4/12 沒想到竟然有一天我在電影院是男主角🤣 很特別的體驗 現在也有很多女性貴賓 結束後還找我討論生育問題 才發現以前…" at bounding box center [468, 320] width 937 height 640
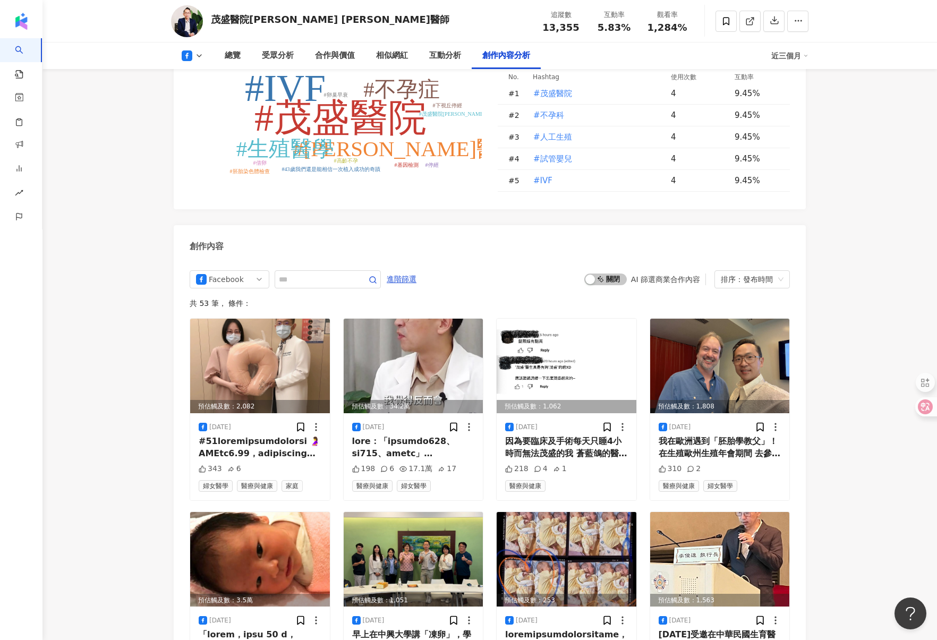
scroll to position [2610, 0]
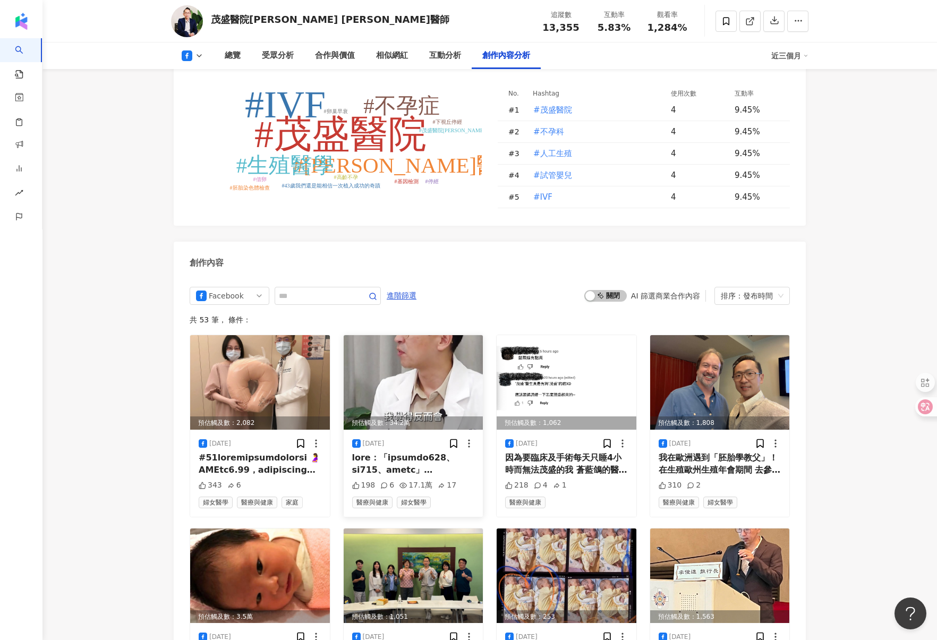
click at [410, 376] on img at bounding box center [414, 382] width 140 height 95
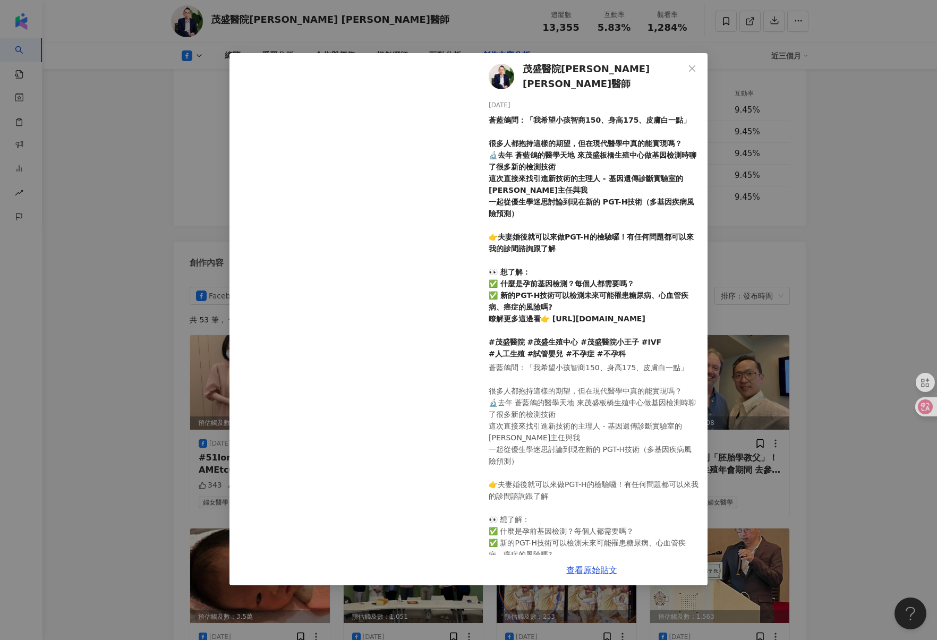
click at [87, 492] on div "茂盛醫院小王子 李俊逸醫師 2025/7/25 蒼藍鴿問：「我希望小孩智商150、身高175、皮膚白一點」 很多人都抱持這樣的期望，但在現代醫學中真的能實現嗎…" at bounding box center [468, 320] width 937 height 640
